Goal: Transaction & Acquisition: Book appointment/travel/reservation

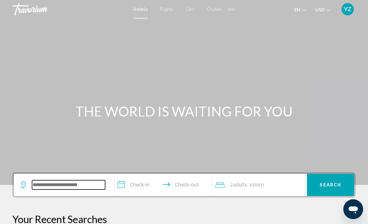
click at [49, 185] on input "Search widget" at bounding box center [68, 184] width 73 height 9
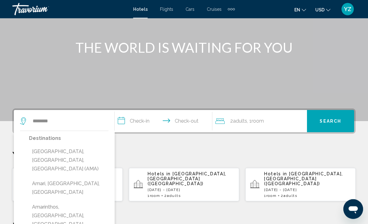
scroll to position [64, 0]
click at [58, 116] on input "*******" at bounding box center [68, 120] width 73 height 9
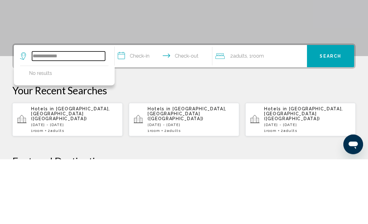
click at [84, 116] on input "**********" at bounding box center [68, 120] width 73 height 9
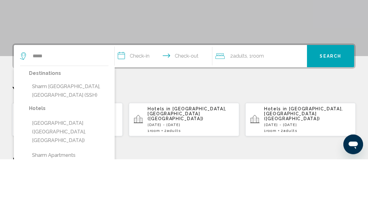
click at [89, 146] on button "Sharm [GEOGRAPHIC_DATA], [GEOGRAPHIC_DATA] (SSH)" at bounding box center [69, 156] width 80 height 20
type input "**********"
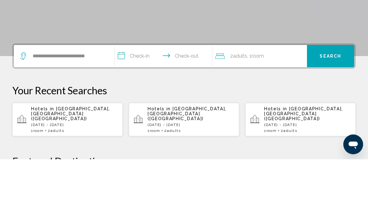
click at [123, 110] on input "**********" at bounding box center [165, 122] width 100 height 24
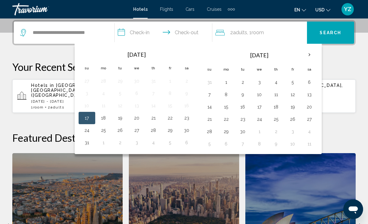
click at [103, 118] on button "18" at bounding box center [104, 118] width 10 height 9
click at [88, 119] on button "17" at bounding box center [87, 118] width 10 height 9
type input "**********"
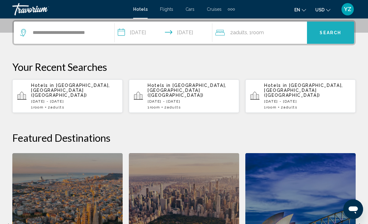
click at [322, 33] on span "Search" at bounding box center [331, 33] width 22 height 5
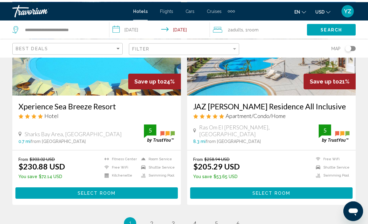
scroll to position [1190, 0]
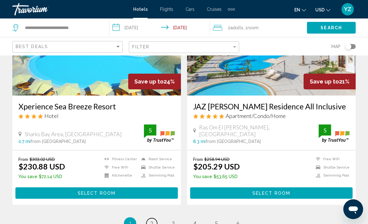
click at [150, 220] on span "2" at bounding box center [151, 223] width 3 height 7
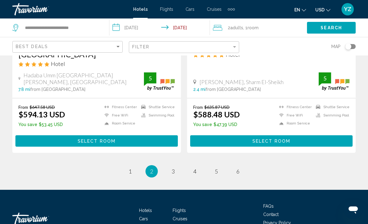
scroll to position [1252, 0]
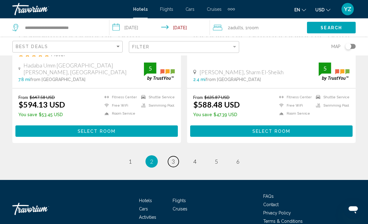
click at [177, 157] on link "page 3" at bounding box center [173, 162] width 11 height 11
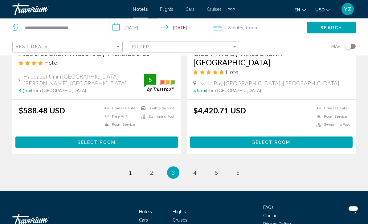
scroll to position [1279, 0]
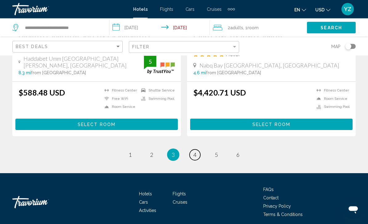
click at [196, 155] on link "page 4" at bounding box center [195, 155] width 11 height 11
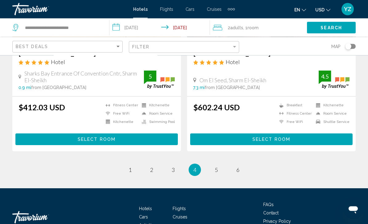
scroll to position [1271, 0]
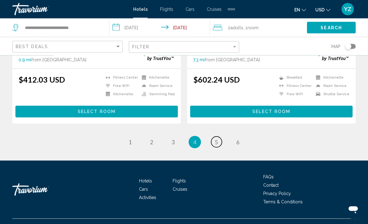
click at [216, 146] on span "5" at bounding box center [216, 142] width 3 height 7
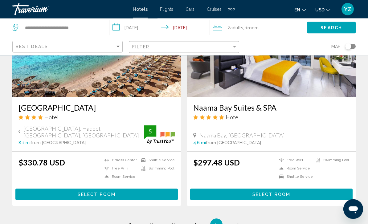
scroll to position [1255, 0]
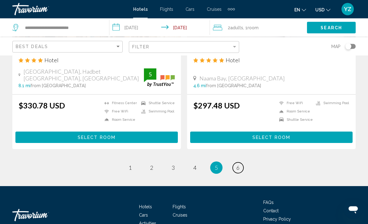
click at [243, 163] on link "page 6" at bounding box center [238, 168] width 11 height 11
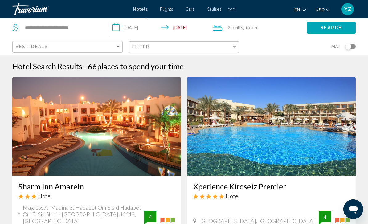
click at [123, 27] on input "**********" at bounding box center [160, 28] width 103 height 20
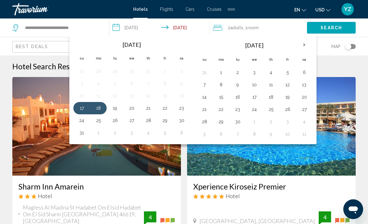
click at [330, 62] on div "Hotel Search Results - 66 places to spend your time" at bounding box center [183, 66] width 343 height 9
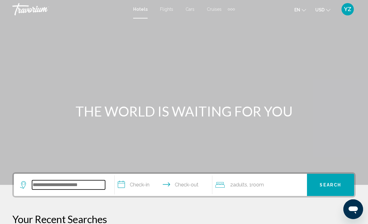
click at [74, 186] on input "Search widget" at bounding box center [68, 184] width 73 height 9
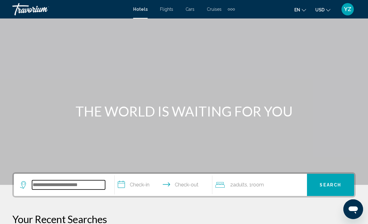
scroll to position [7, 0]
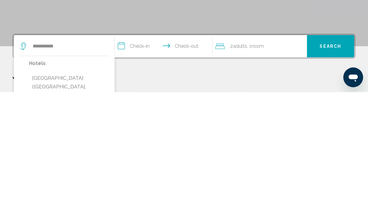
click at [90, 204] on button "[GEOGRAPHIC_DATA] ([GEOGRAPHIC_DATA], [GEOGRAPHIC_DATA])" at bounding box center [69, 218] width 80 height 29
type input "**********"
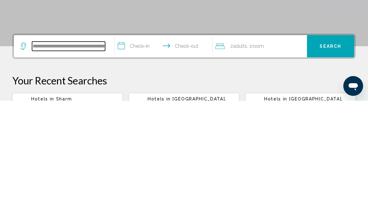
scroll to position [20, 0]
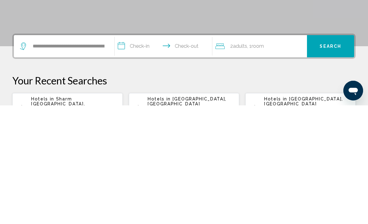
click at [121, 154] on input "**********" at bounding box center [165, 166] width 100 height 24
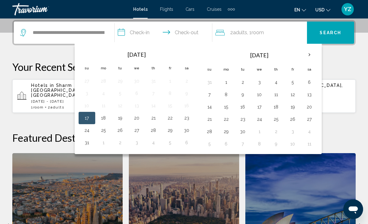
click at [87, 118] on button "17" at bounding box center [87, 118] width 10 height 9
click at [105, 118] on button "18" at bounding box center [104, 118] width 10 height 9
type input "**********"
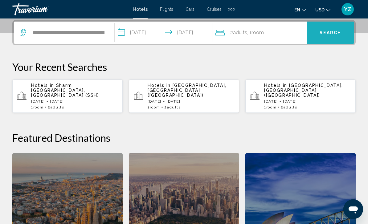
click at [331, 30] on span "Search" at bounding box center [331, 32] width 22 height 5
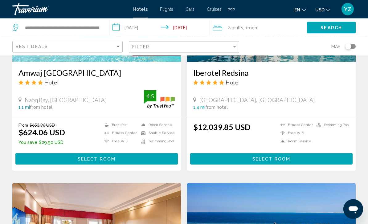
scroll to position [784, 0]
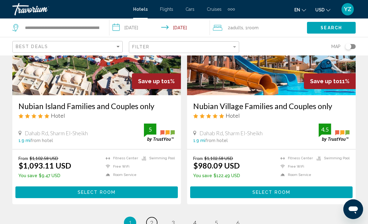
click at [151, 219] on span "2" at bounding box center [151, 222] width 3 height 7
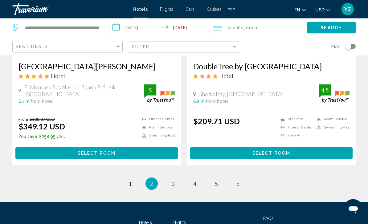
scroll to position [1264, 0]
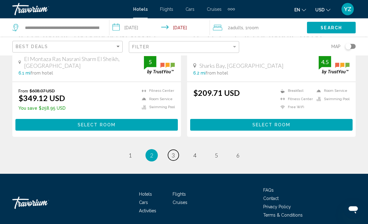
click at [172, 153] on span "3" at bounding box center [173, 155] width 3 height 7
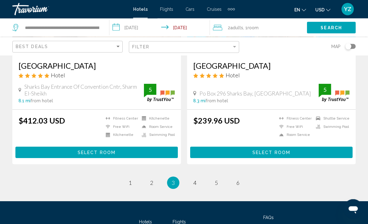
scroll to position [1262, 0]
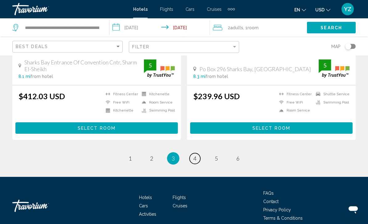
click at [194, 155] on span "4" at bounding box center [194, 158] width 3 height 7
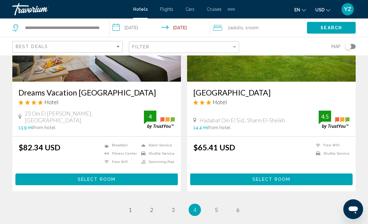
scroll to position [1234, 0]
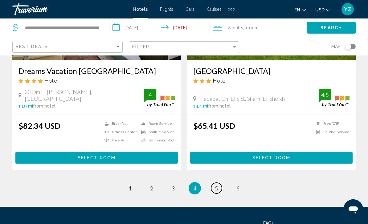
click at [214, 194] on link "page 5" at bounding box center [216, 188] width 11 height 11
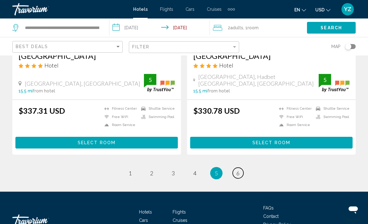
click at [237, 168] on link "page 6" at bounding box center [238, 173] width 11 height 11
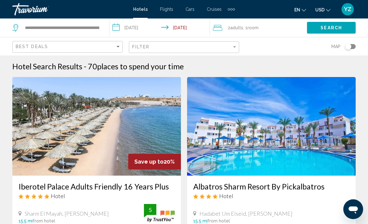
click at [117, 26] on input "**********" at bounding box center [160, 28] width 103 height 20
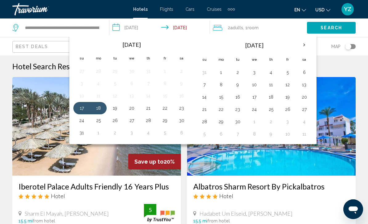
click at [132, 107] on button "20" at bounding box center [132, 108] width 10 height 9
click at [149, 109] on button "21" at bounding box center [148, 108] width 10 height 9
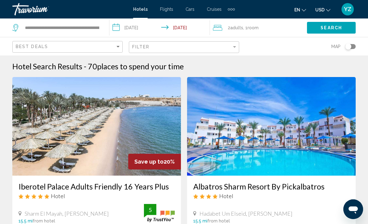
type input "**********"
click at [343, 27] on button "Search" at bounding box center [331, 27] width 49 height 11
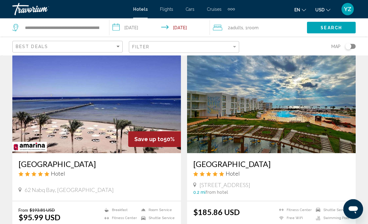
scroll to position [22, 0]
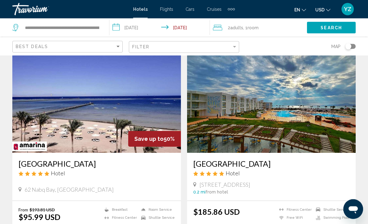
click at [150, 116] on img "Main content" at bounding box center [96, 104] width 169 height 99
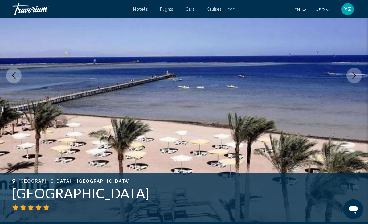
scroll to position [87, 0]
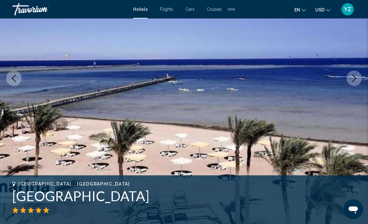
click at [357, 81] on icon "Next image" at bounding box center [353, 78] width 7 height 7
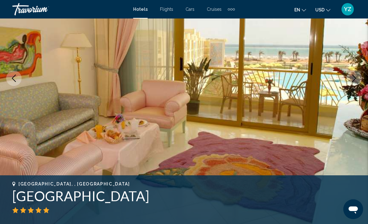
click at [357, 97] on img "Main content" at bounding box center [184, 78] width 368 height 293
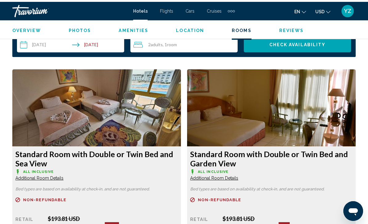
scroll to position [907, 0]
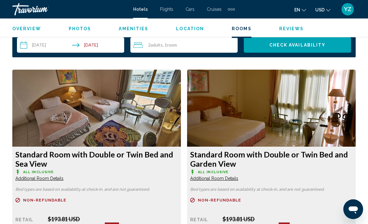
click at [30, 102] on img "Main content" at bounding box center [96, 108] width 169 height 77
click at [71, 112] on img "Main content" at bounding box center [96, 108] width 169 height 77
click at [68, 157] on h3 "Standard Room with Double or Twin Bed and Sea View" at bounding box center [96, 159] width 162 height 18
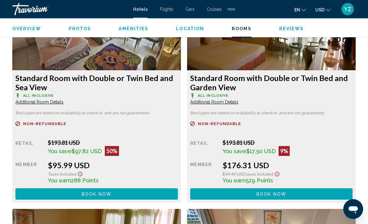
scroll to position [984, 0]
click at [67, 195] on button "Book now No longer available" at bounding box center [96, 193] width 162 height 11
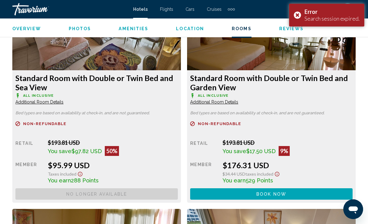
click at [299, 14] on div "Error Search session expired." at bounding box center [326, 15] width 75 height 23
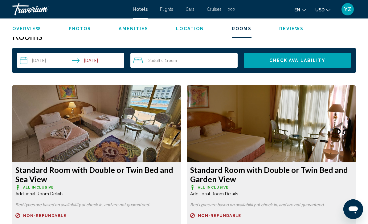
scroll to position [886, 0]
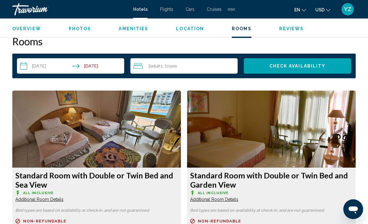
click at [63, 137] on img "Main content" at bounding box center [96, 129] width 169 height 77
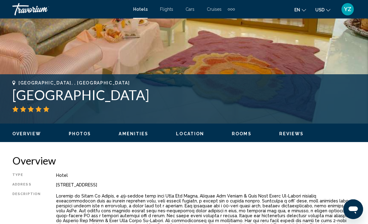
scroll to position [187, 0]
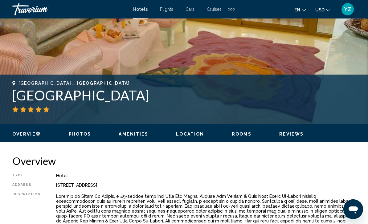
click at [245, 133] on span "Rooms" at bounding box center [242, 134] width 20 height 5
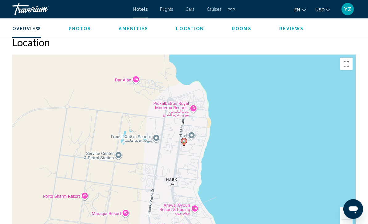
scroll to position [884, 0]
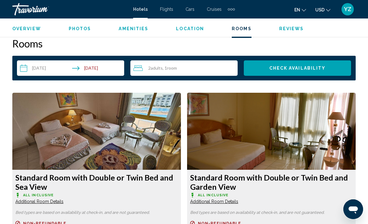
click at [52, 139] on img "Main content" at bounding box center [96, 131] width 169 height 77
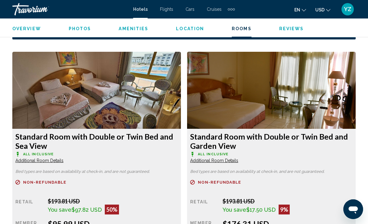
scroll to position [925, 0]
click at [51, 96] on img "Main content" at bounding box center [96, 90] width 169 height 77
click at [39, 160] on span "Additional Room Details" at bounding box center [39, 160] width 48 height 5
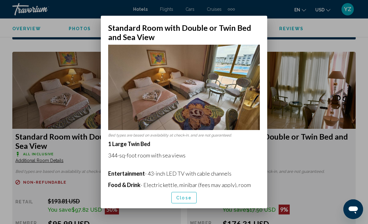
click at [187, 200] on span "Close" at bounding box center [183, 197] width 15 height 5
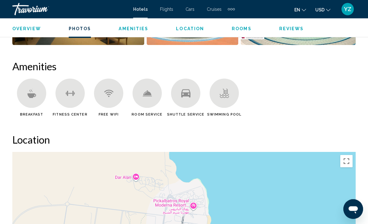
scroll to position [571, 0]
